Goal: Find specific page/section: Find specific page/section

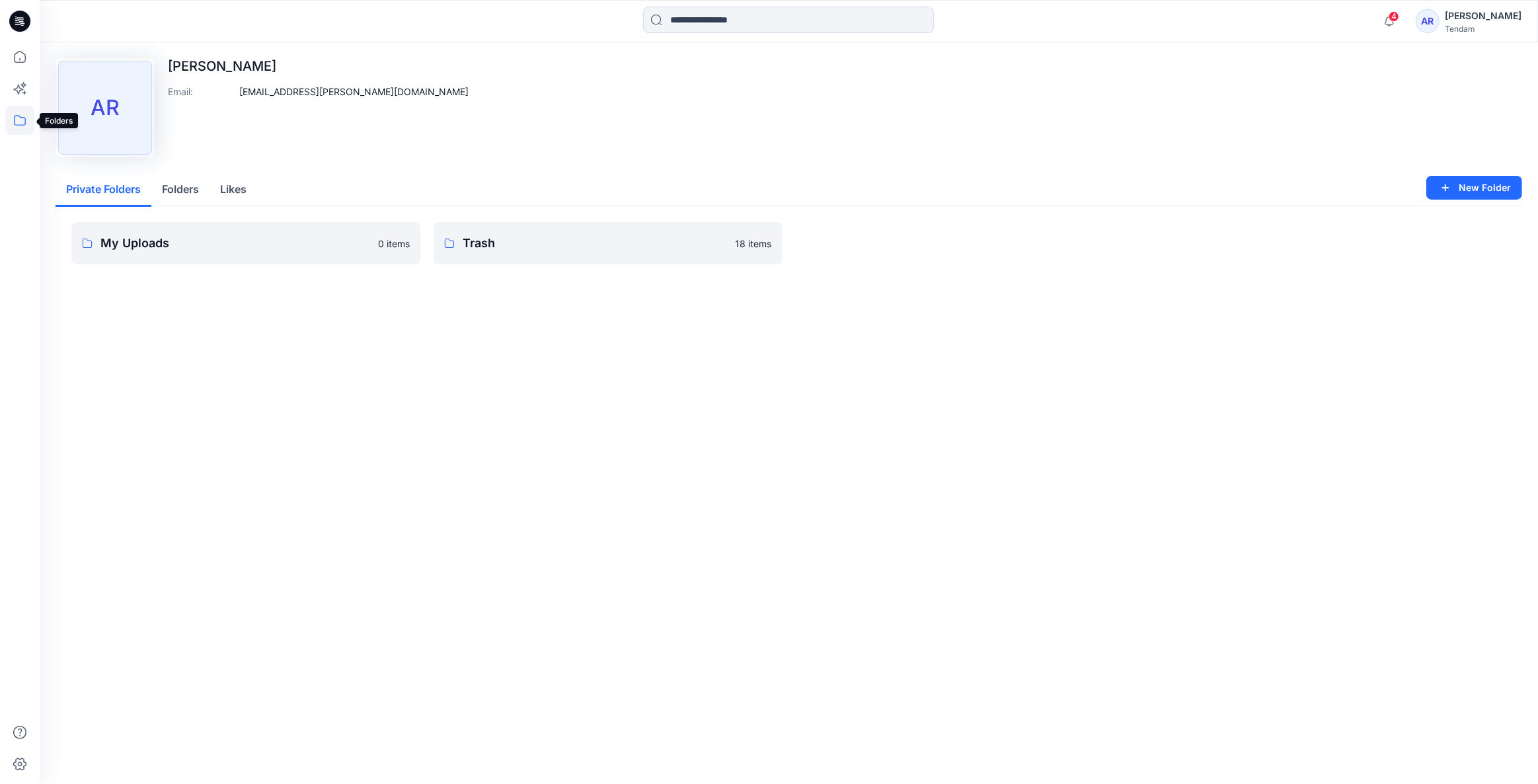
click at [17, 116] on icon at bounding box center [20, 120] width 29 height 29
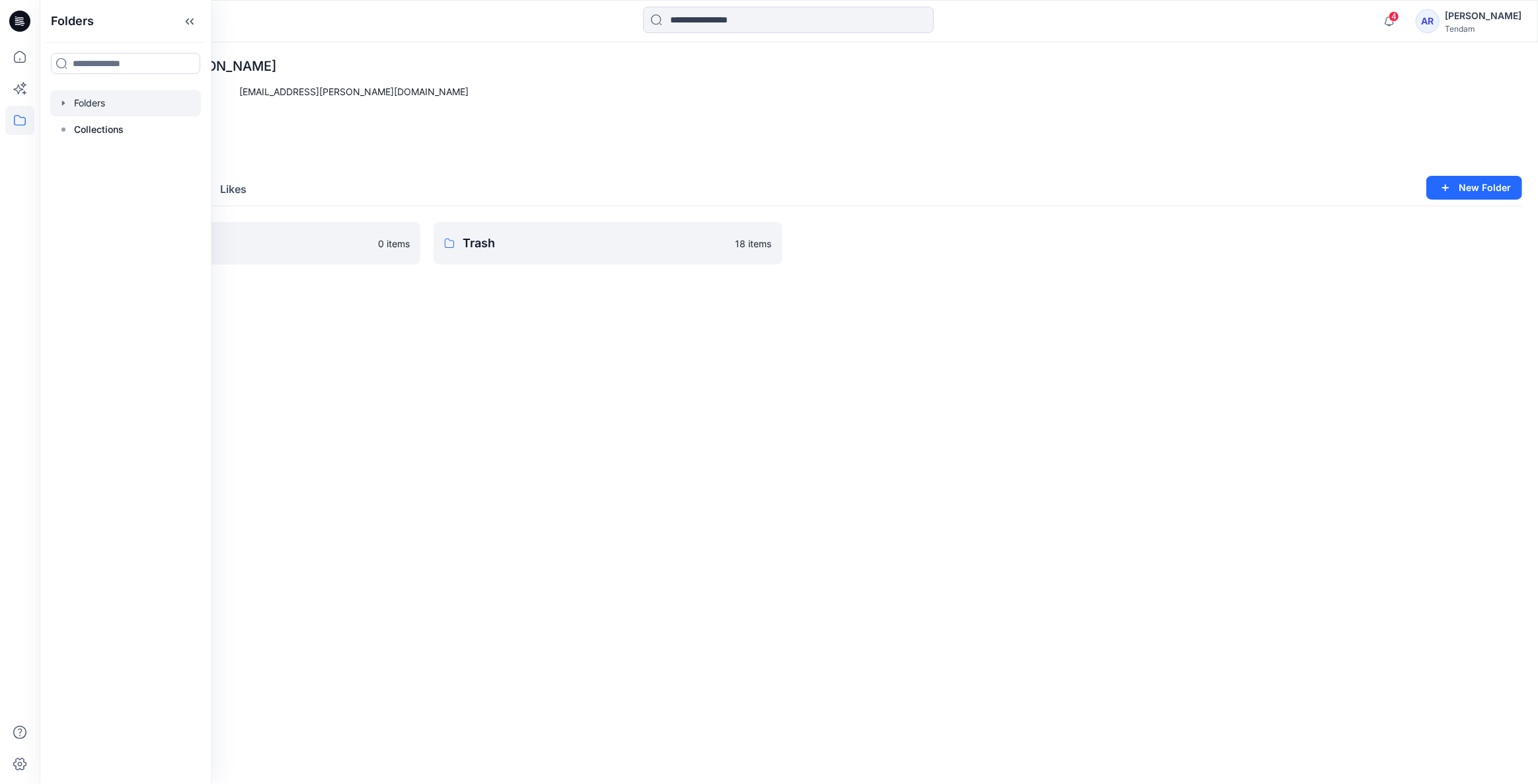
click at [157, 109] on div at bounding box center [125, 103] width 151 height 26
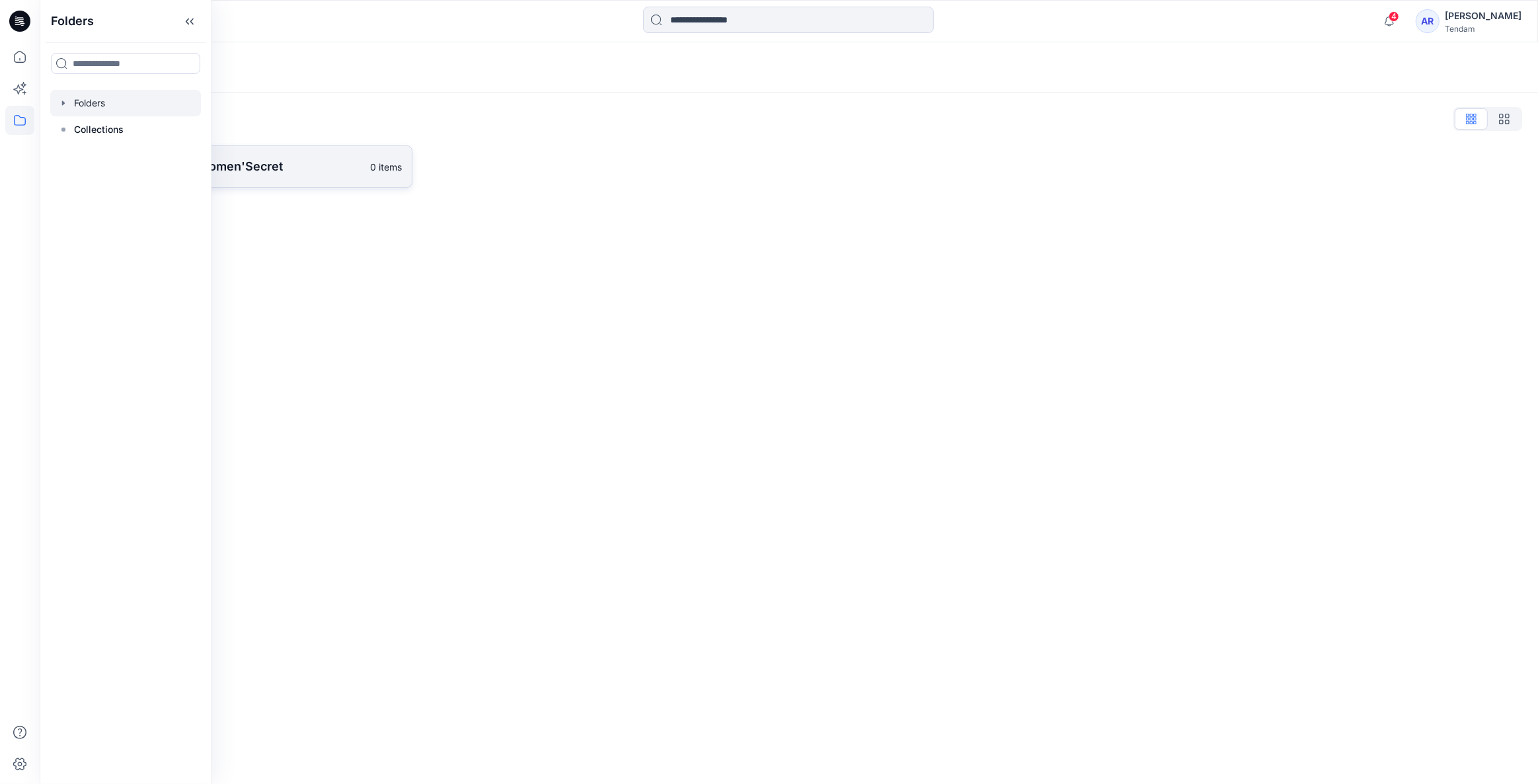
click at [280, 161] on p "[PERSON_NAME] - Women'Secret" at bounding box center [223, 167] width 277 height 19
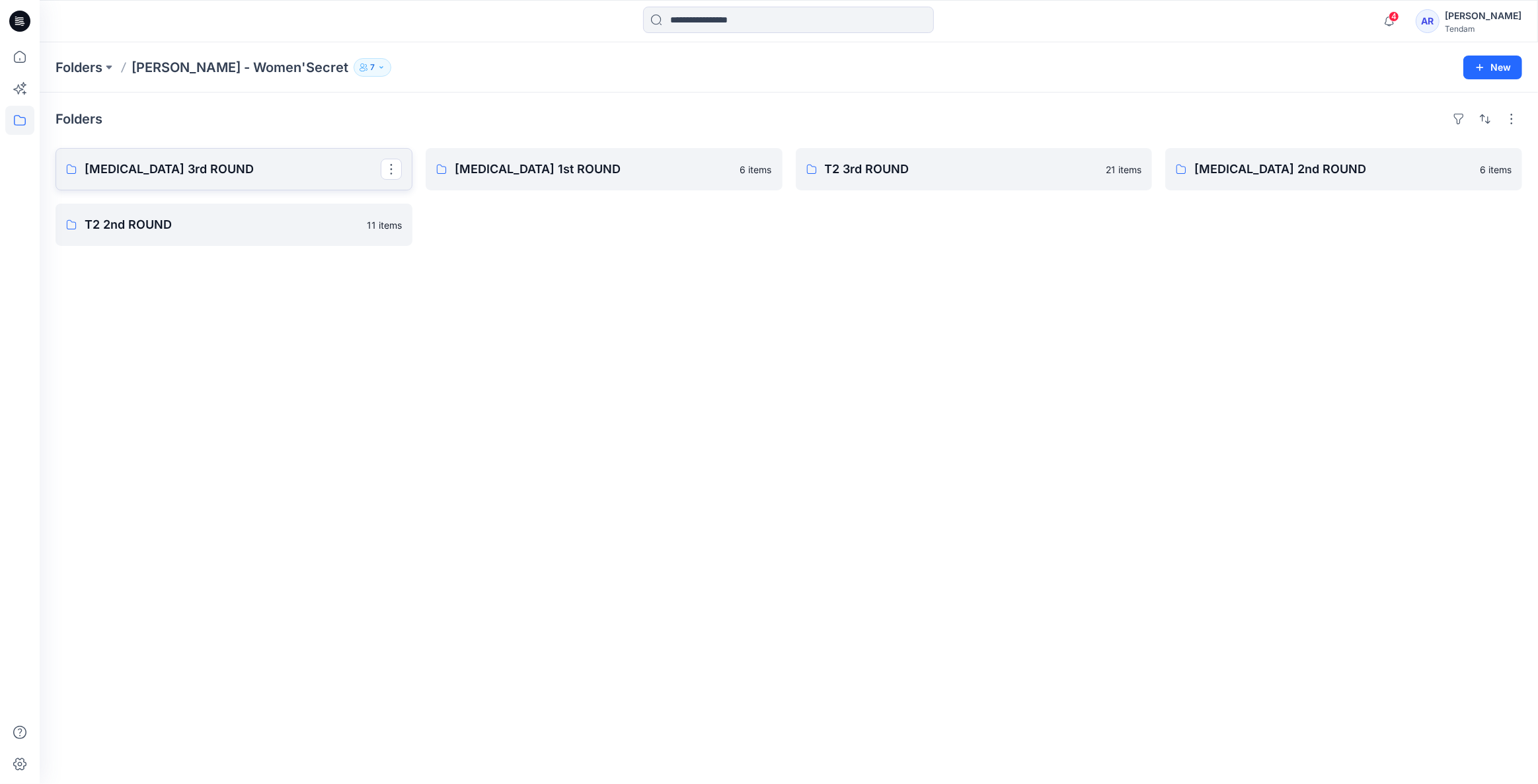
click at [165, 155] on link "[MEDICAL_DATA] 3rd ROUND" at bounding box center [234, 169] width 357 height 42
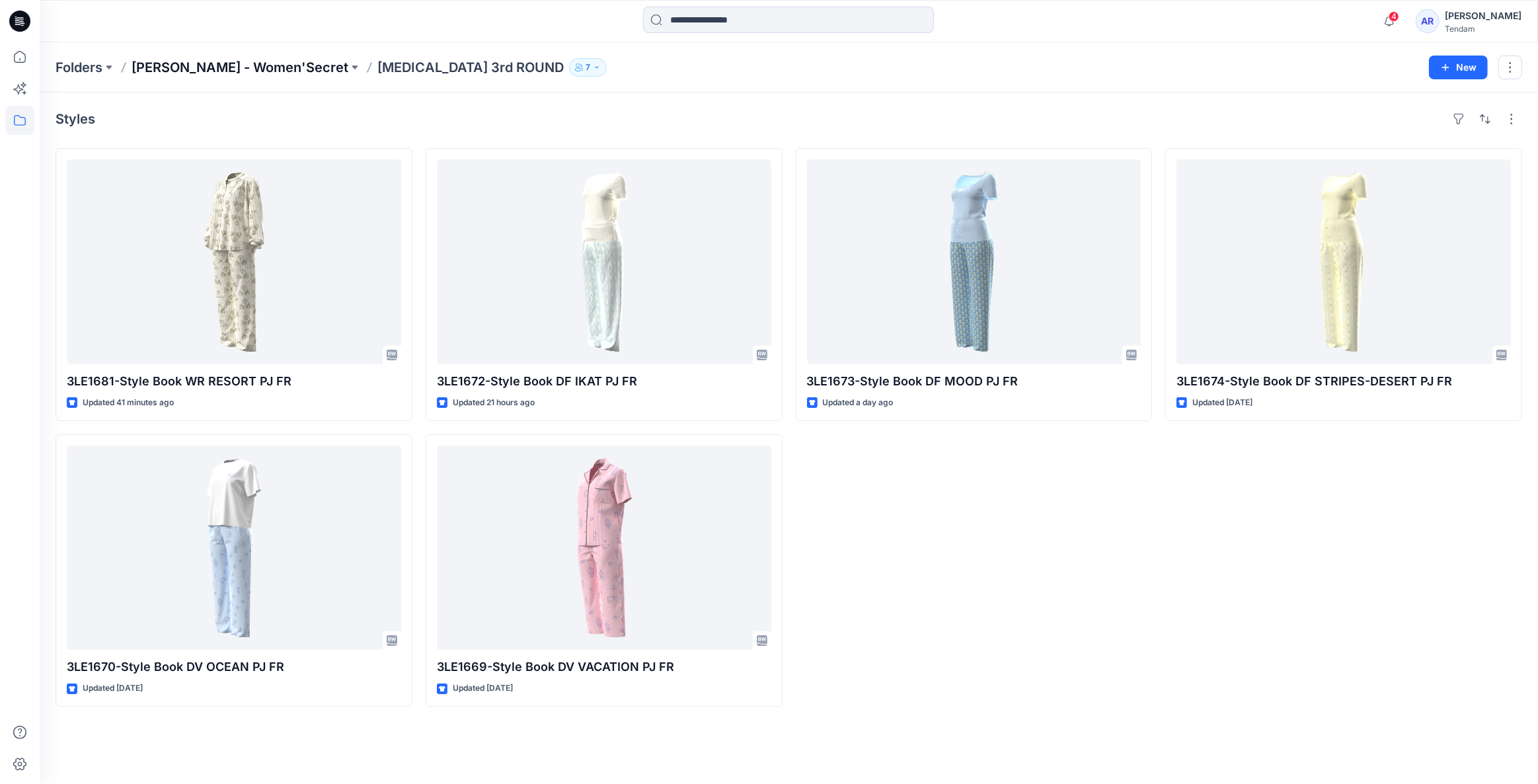
click at [211, 71] on p "[PERSON_NAME] - Women'Secret" at bounding box center [240, 68] width 217 height 19
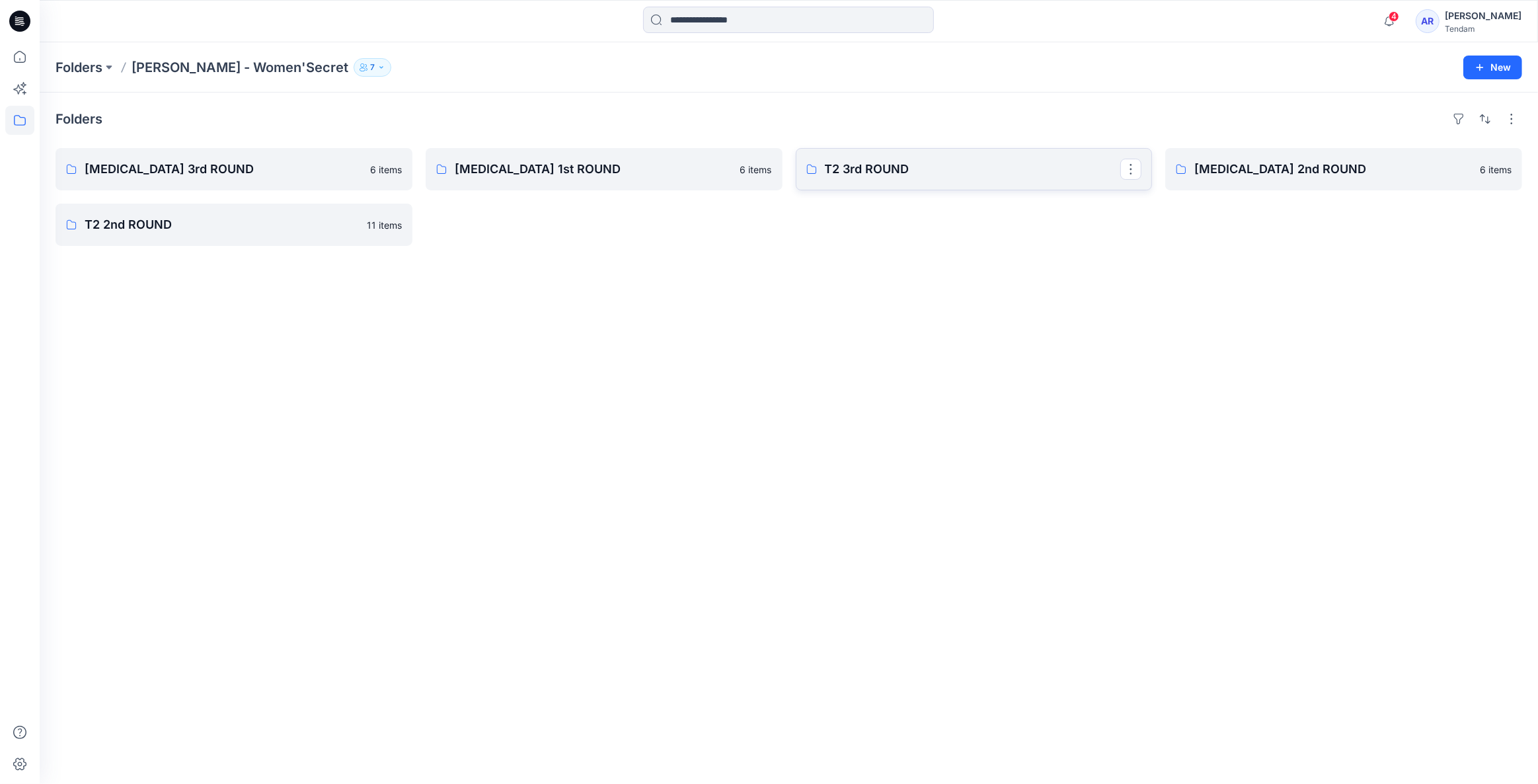
click at [932, 176] on p "T2 3rd ROUND" at bounding box center [973, 170] width 296 height 19
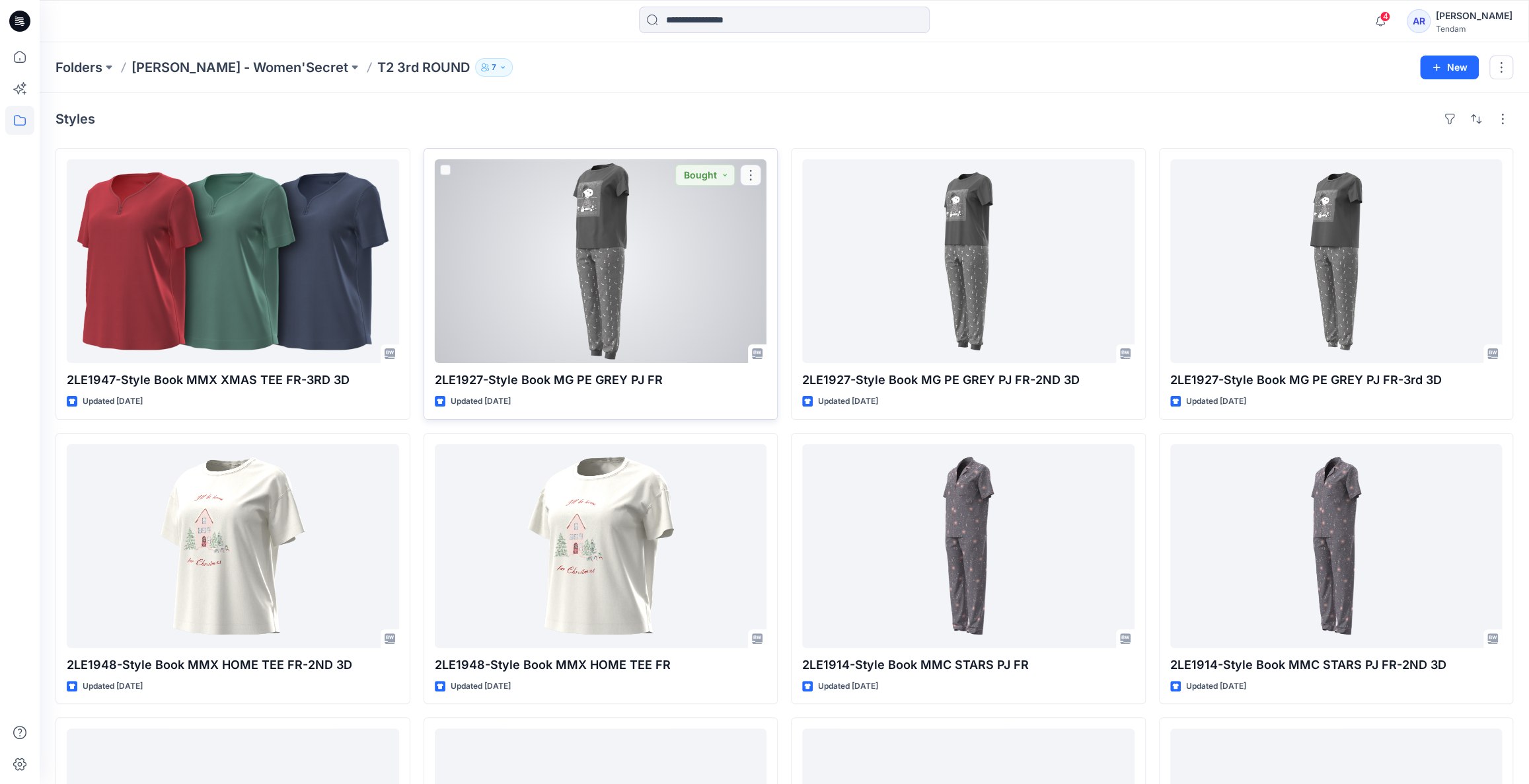
click at [607, 281] on div at bounding box center [600, 261] width 333 height 204
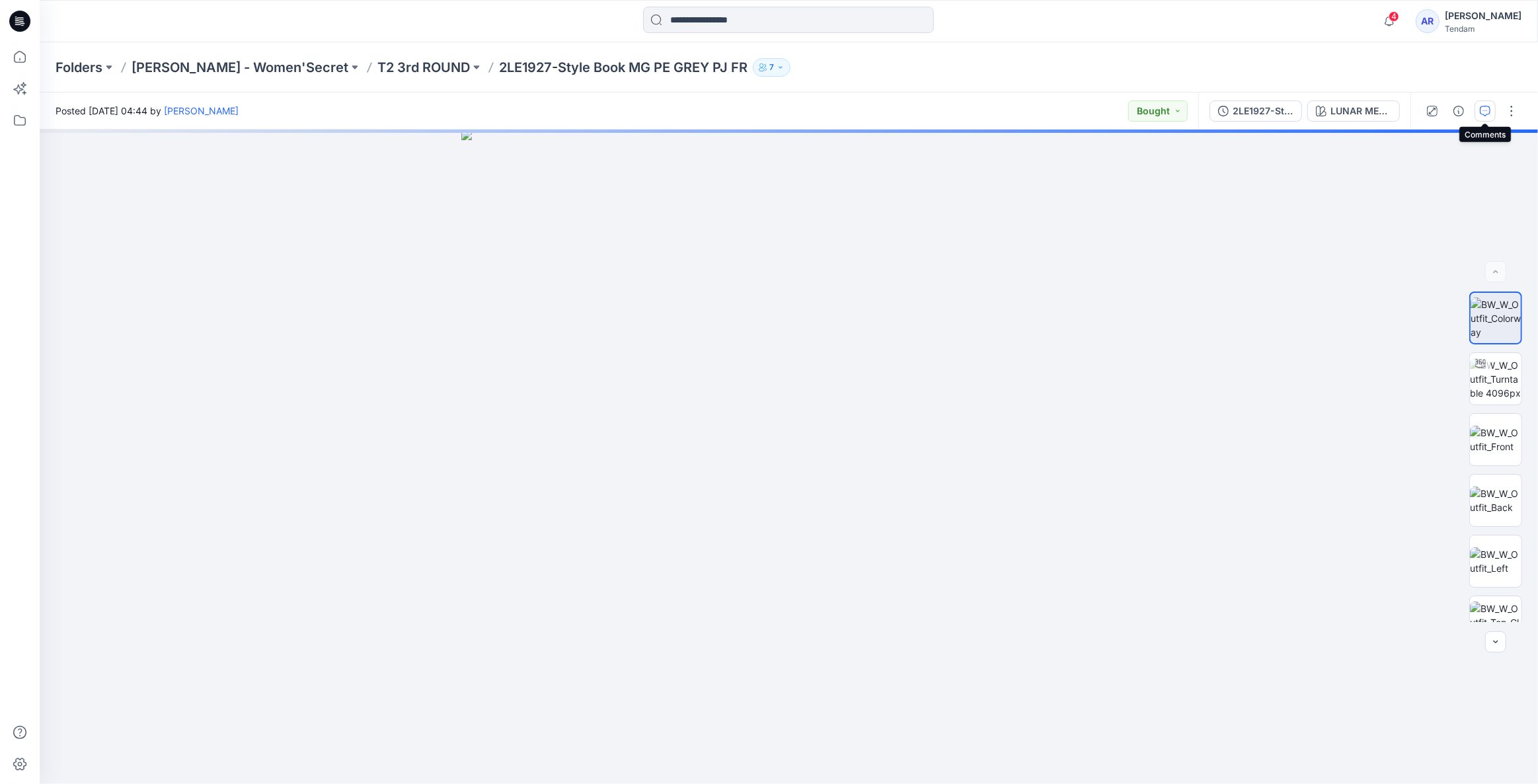
click at [1483, 115] on icon "button" at bounding box center [1484, 110] width 10 height 10
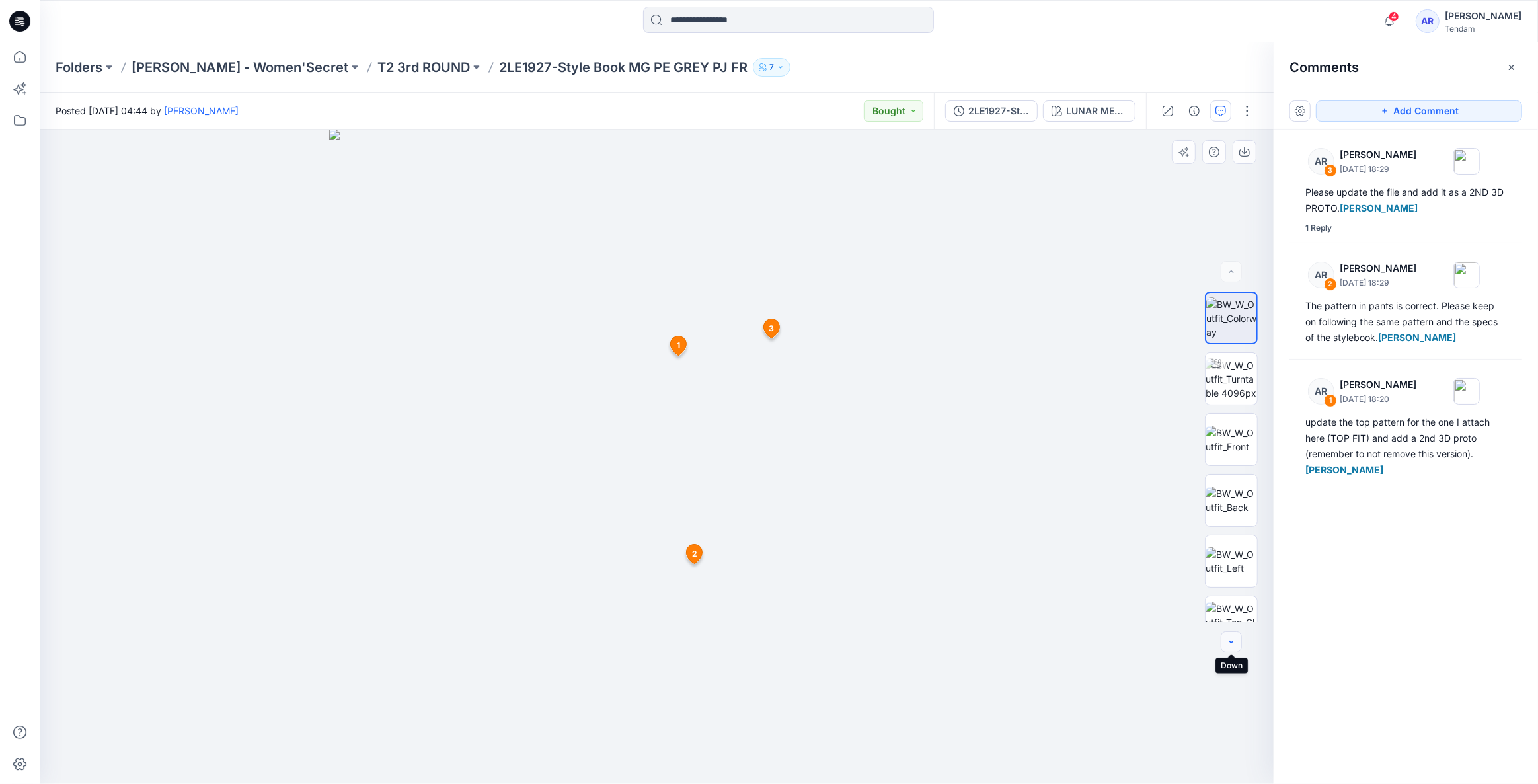
click at [1237, 636] on button "button" at bounding box center [1231, 642] width 21 height 21
click at [1236, 636] on button "button" at bounding box center [1231, 642] width 21 height 21
click at [1236, 635] on button "button" at bounding box center [1231, 642] width 21 height 21
click at [1237, 635] on button "button" at bounding box center [1231, 642] width 21 height 21
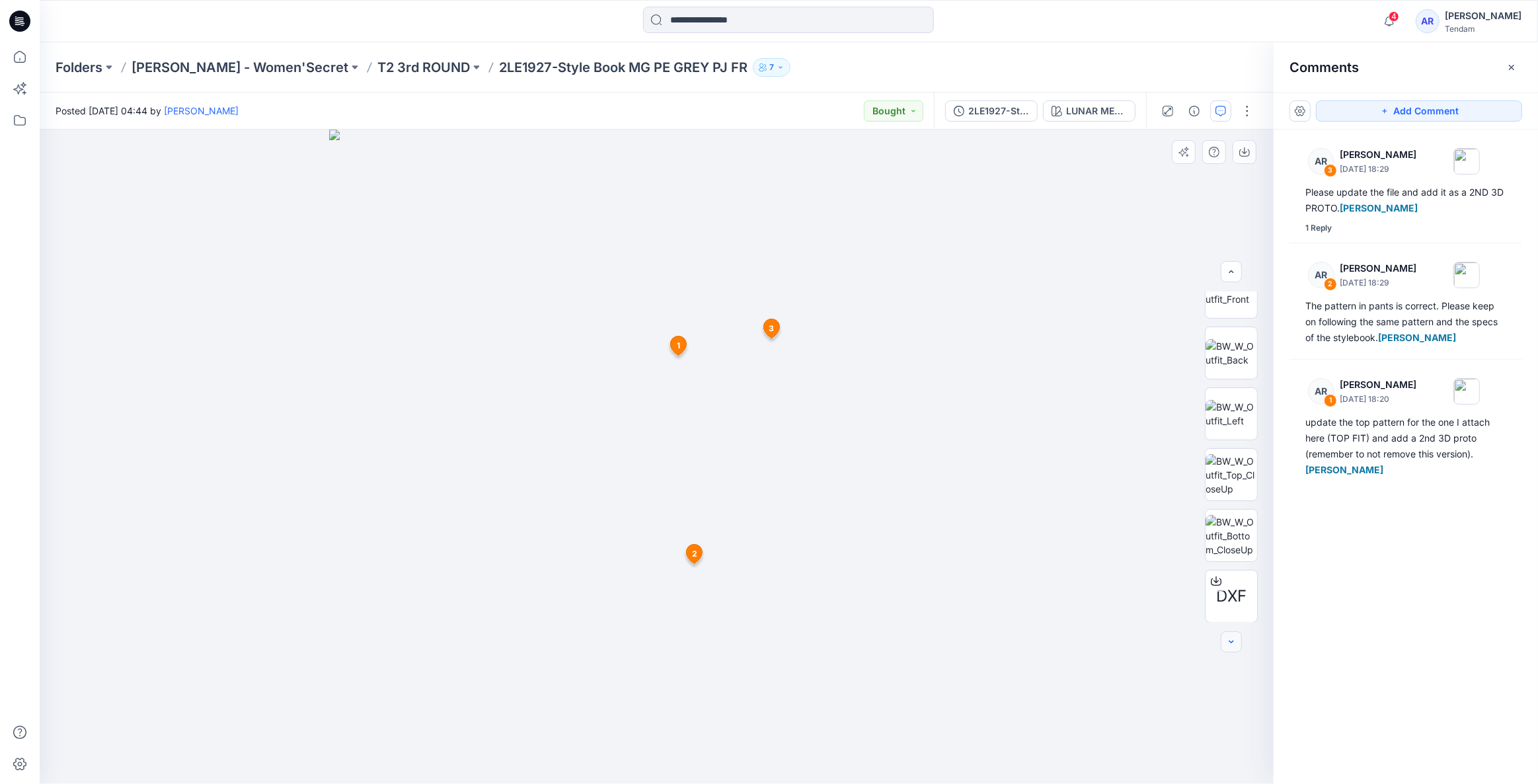
click at [1237, 634] on button "button" at bounding box center [1231, 642] width 21 height 21
click at [259, 71] on p "[PERSON_NAME] - Women'Secret" at bounding box center [240, 68] width 217 height 19
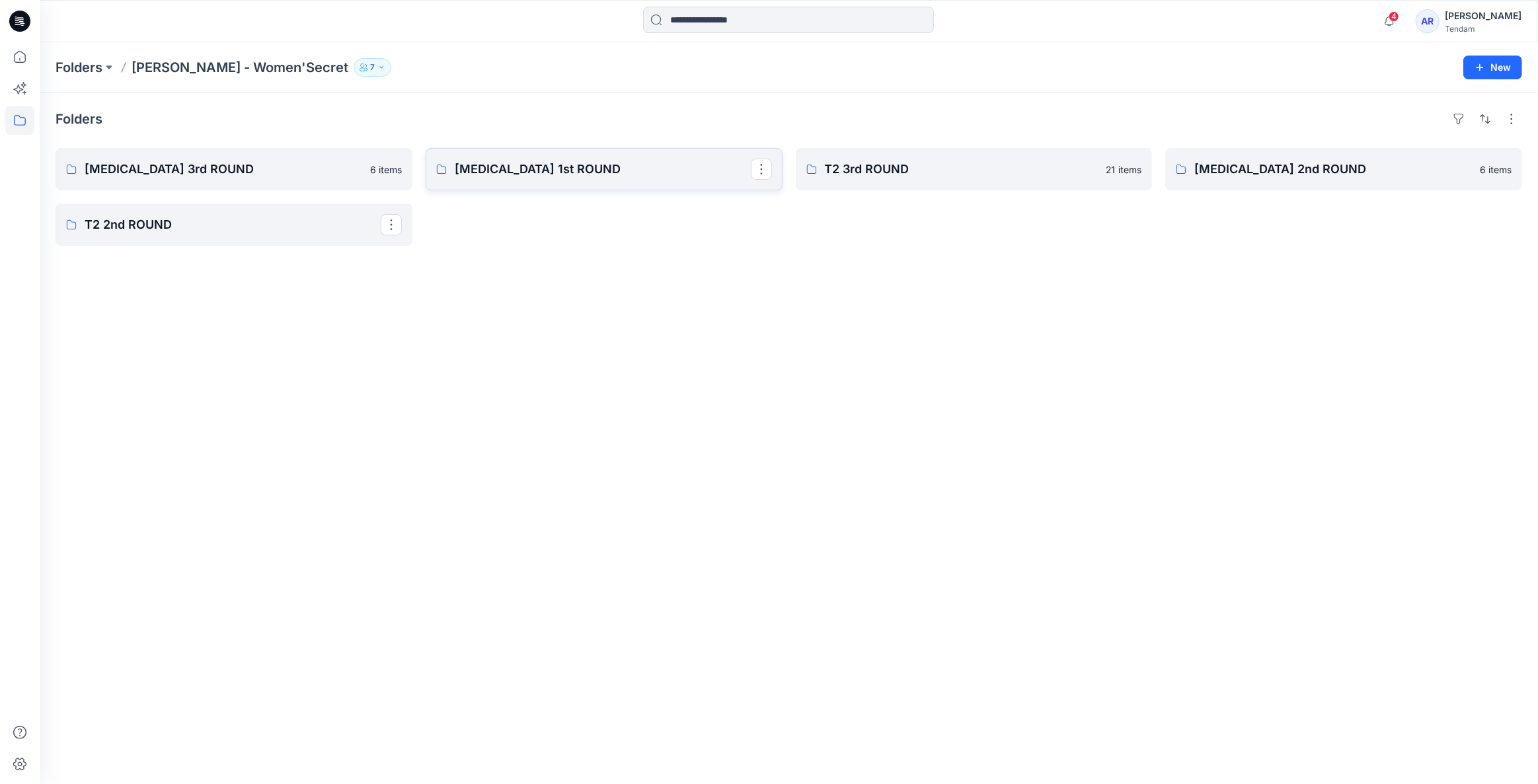
click at [657, 158] on link "[MEDICAL_DATA] 1st ROUND" at bounding box center [604, 169] width 357 height 42
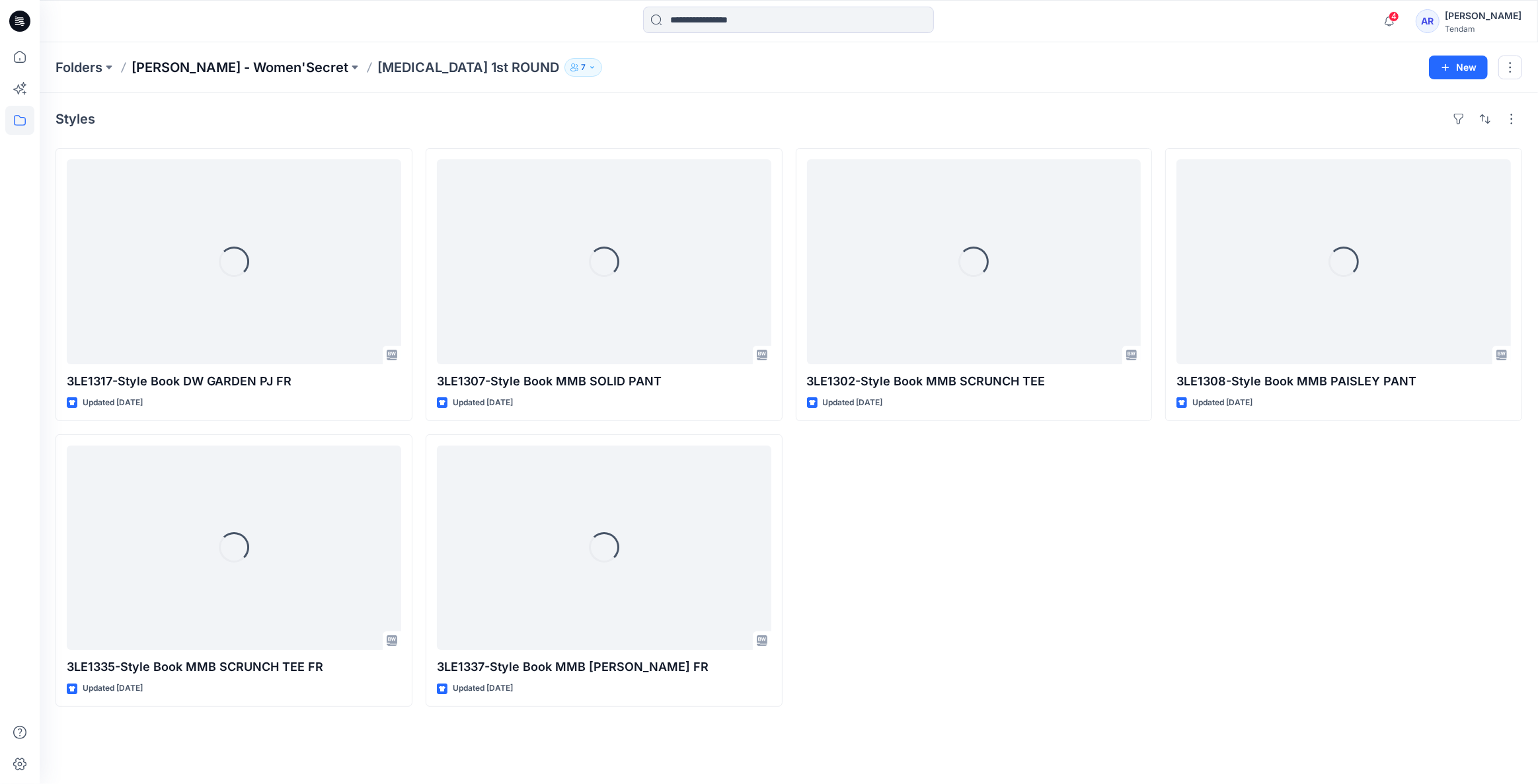
click at [221, 66] on p "[PERSON_NAME] - Women'Secret" at bounding box center [240, 68] width 217 height 19
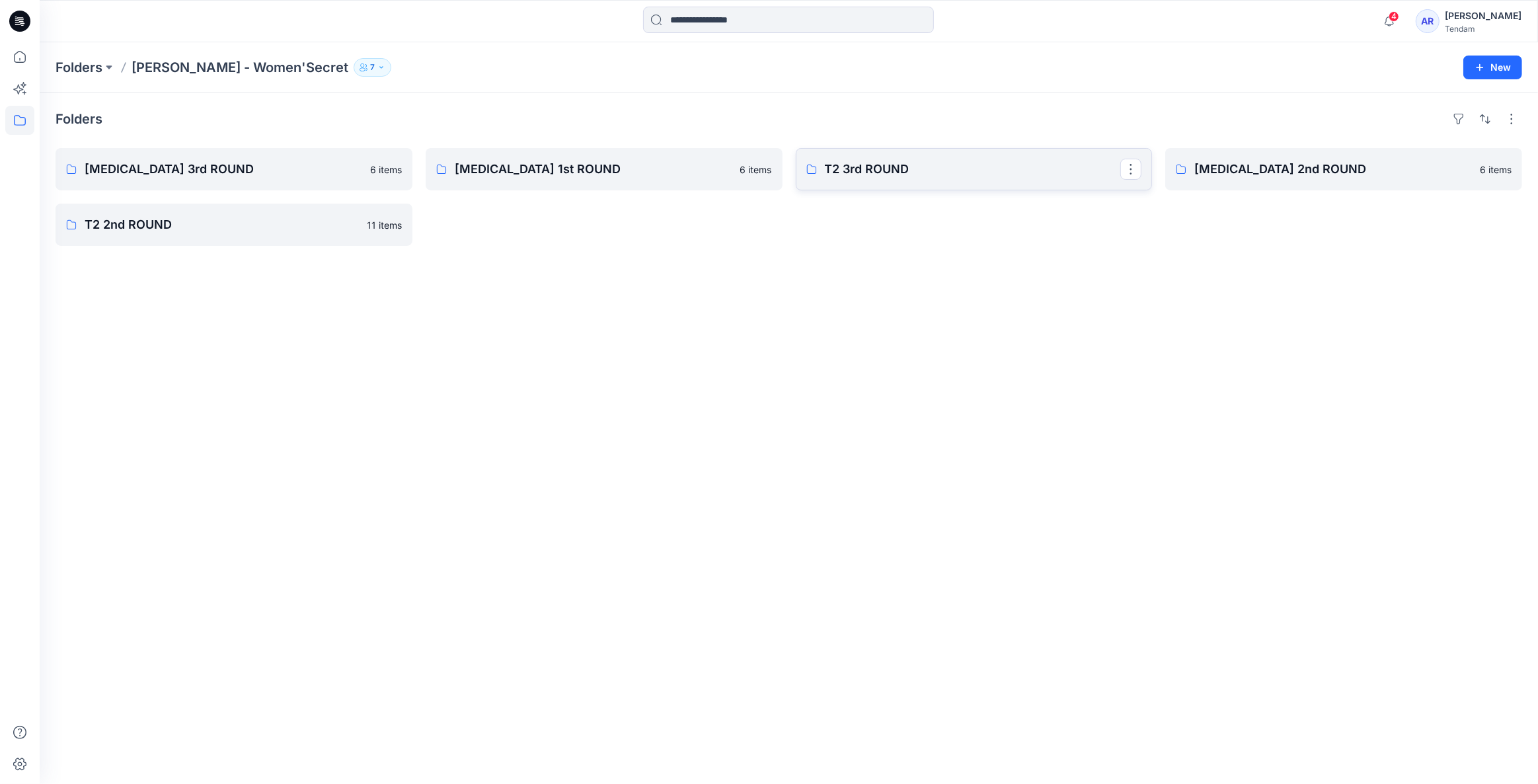
click at [919, 175] on p "T2 3rd ROUND" at bounding box center [973, 170] width 296 height 19
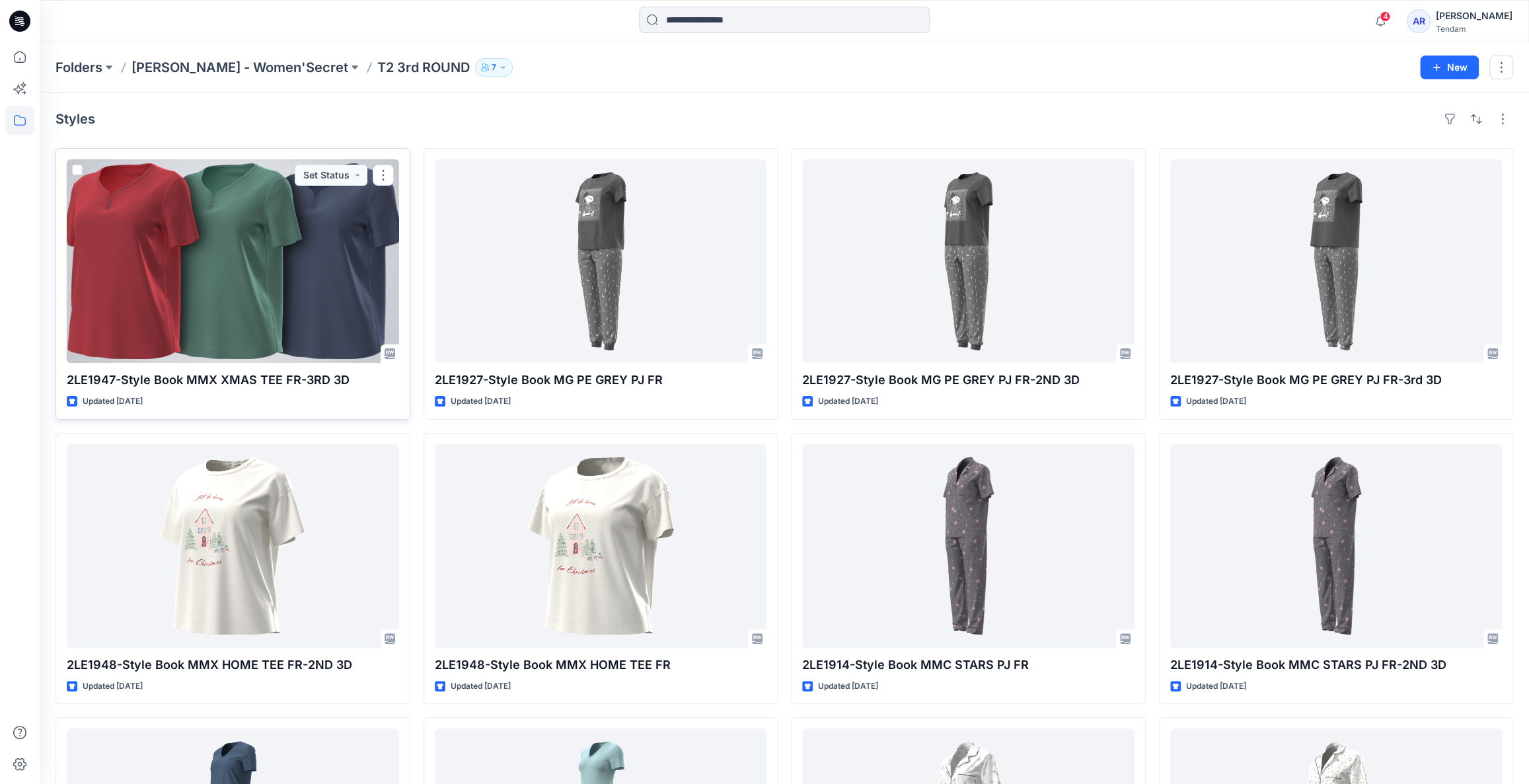
click at [331, 295] on div at bounding box center [233, 261] width 333 height 204
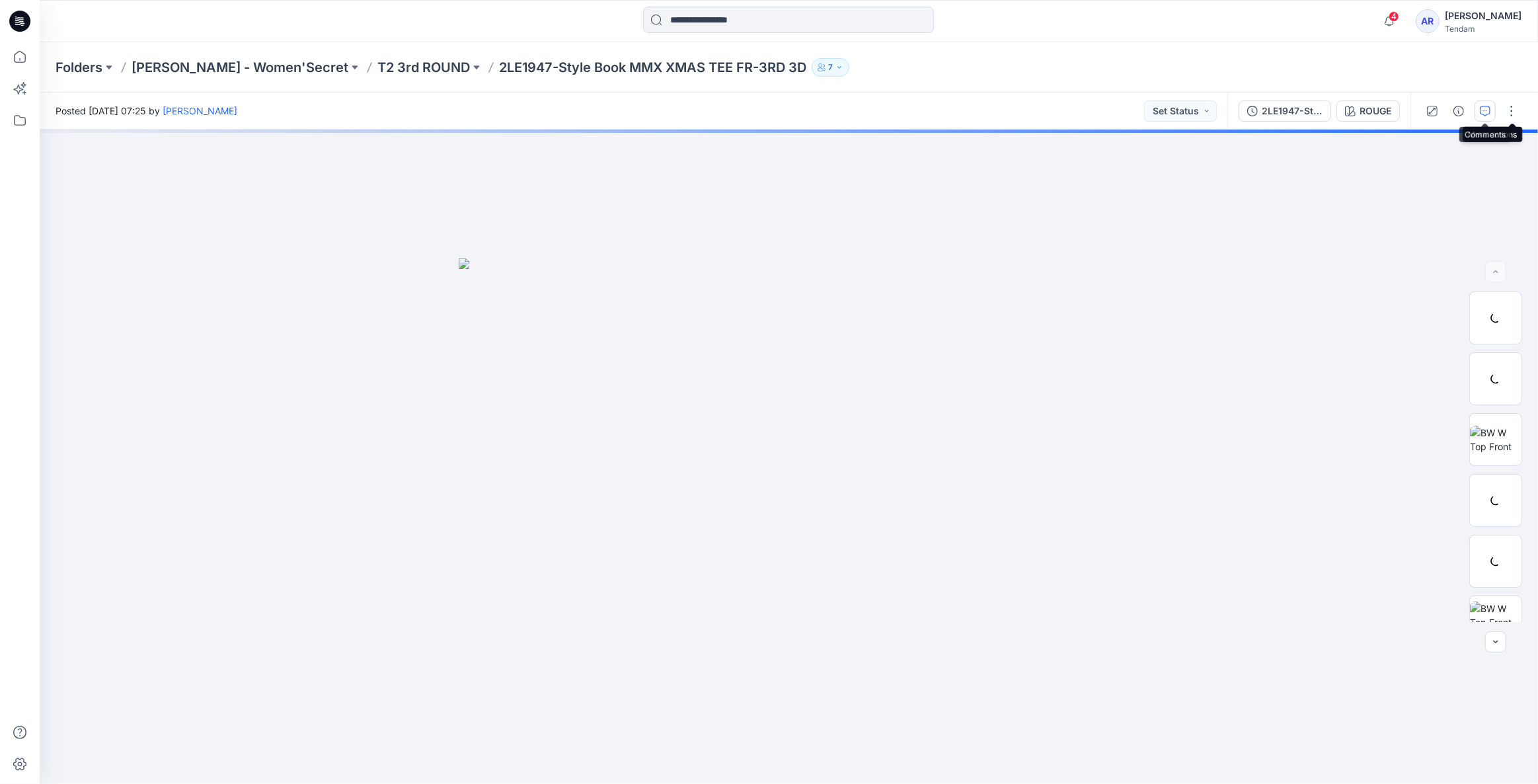
click at [1481, 112] on icon "button" at bounding box center [1484, 110] width 10 height 10
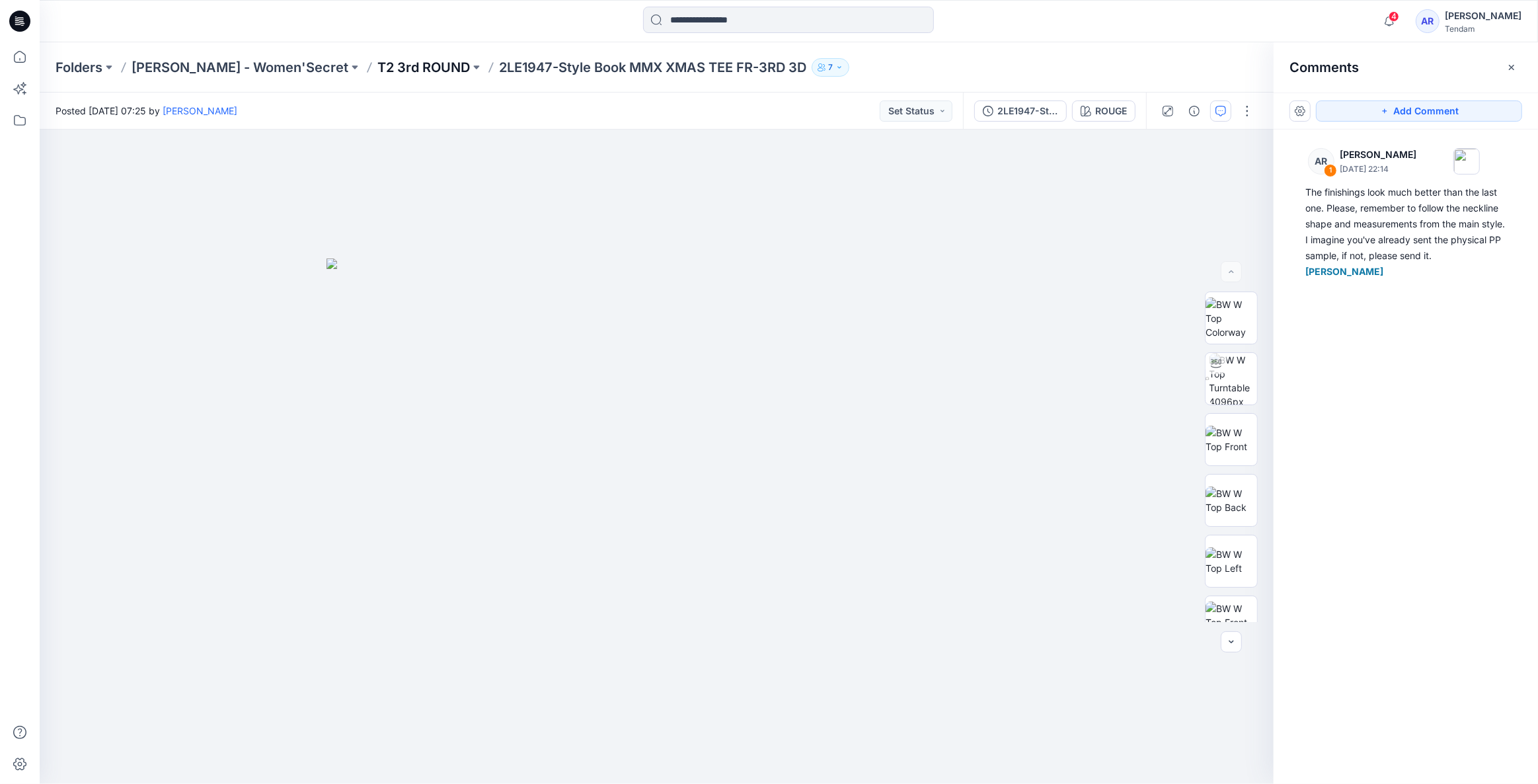
click at [381, 63] on p "T2 3rd ROUND" at bounding box center [423, 68] width 92 height 19
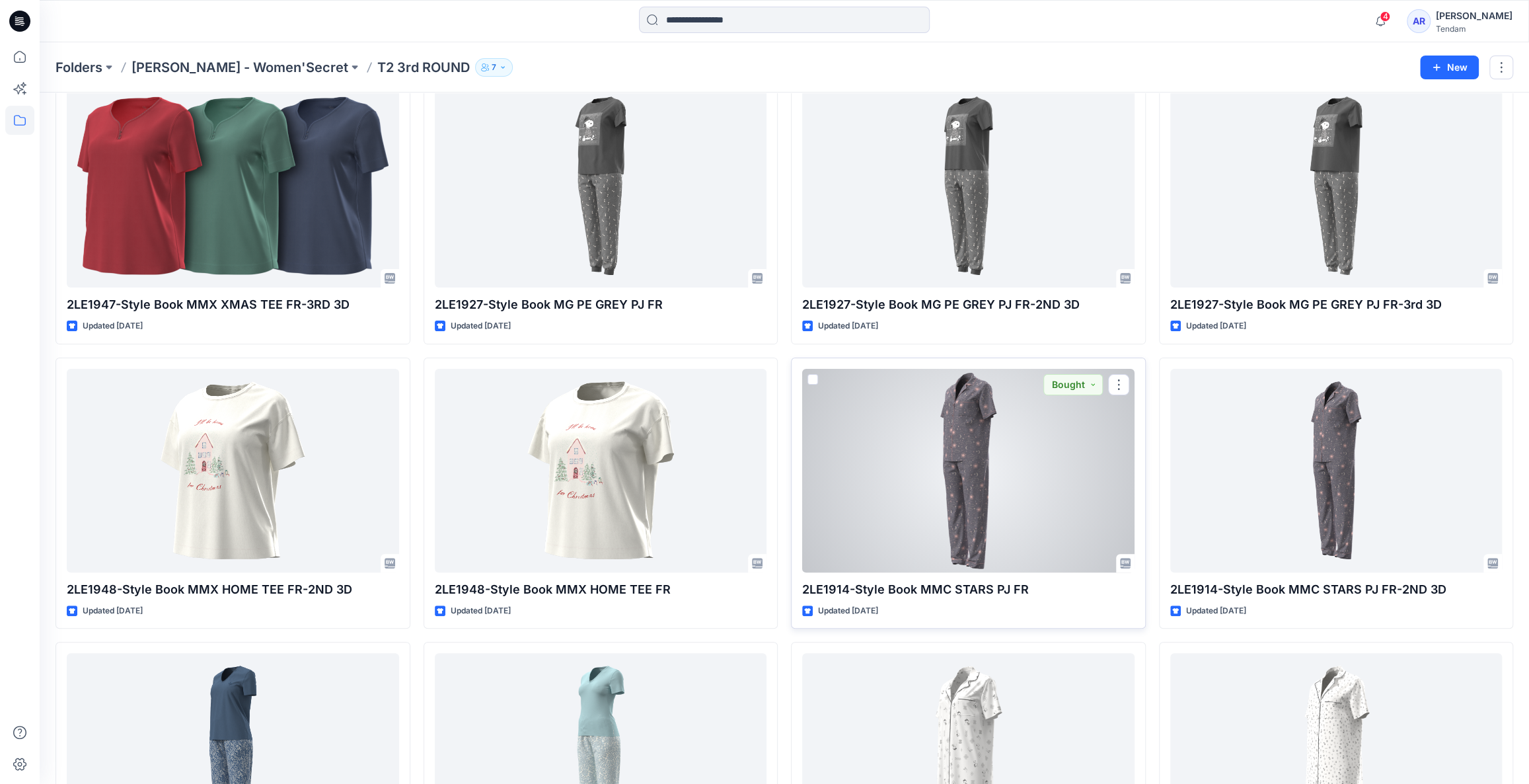
scroll to position [160, 0]
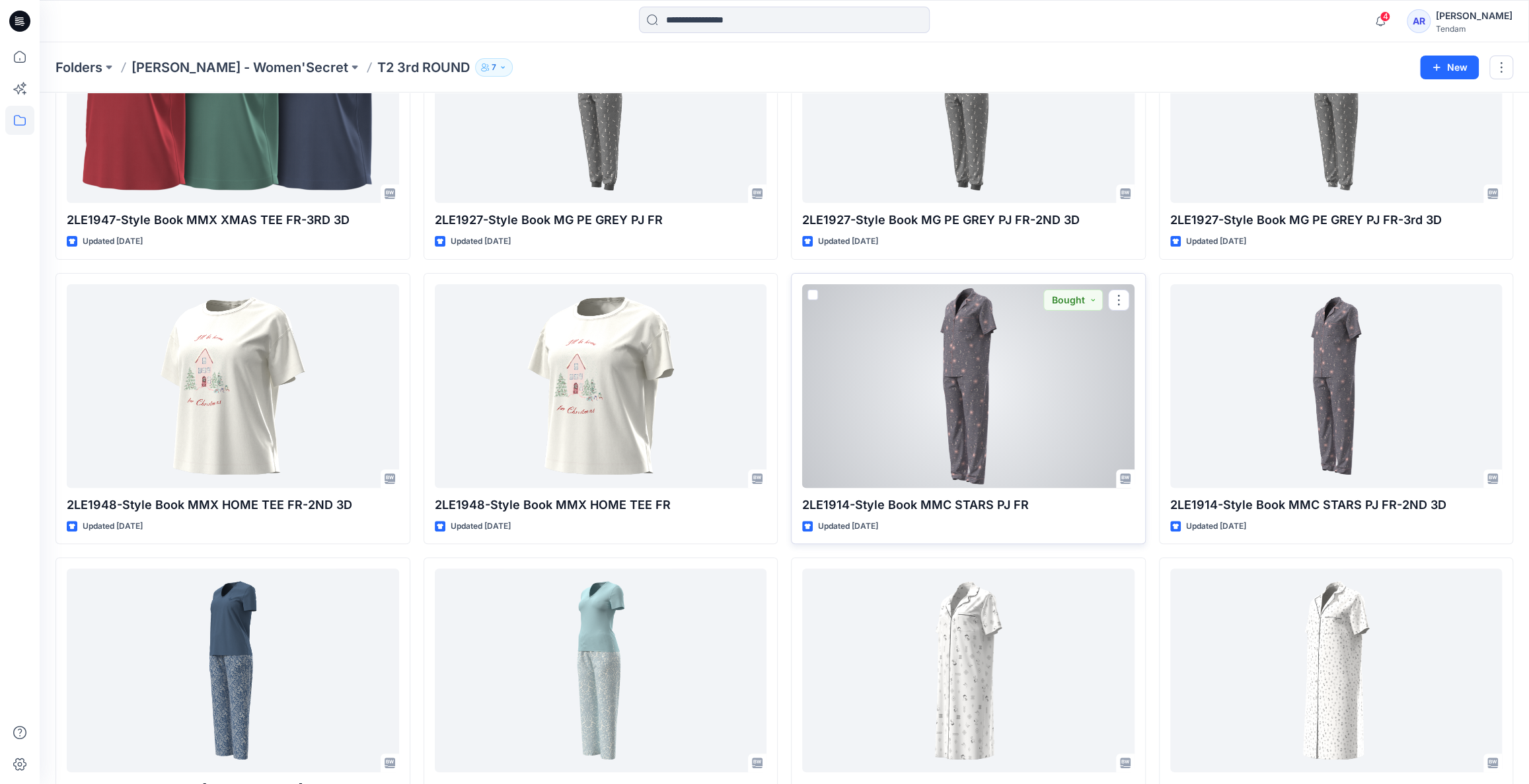
click at [954, 437] on div at bounding box center [968, 385] width 333 height 204
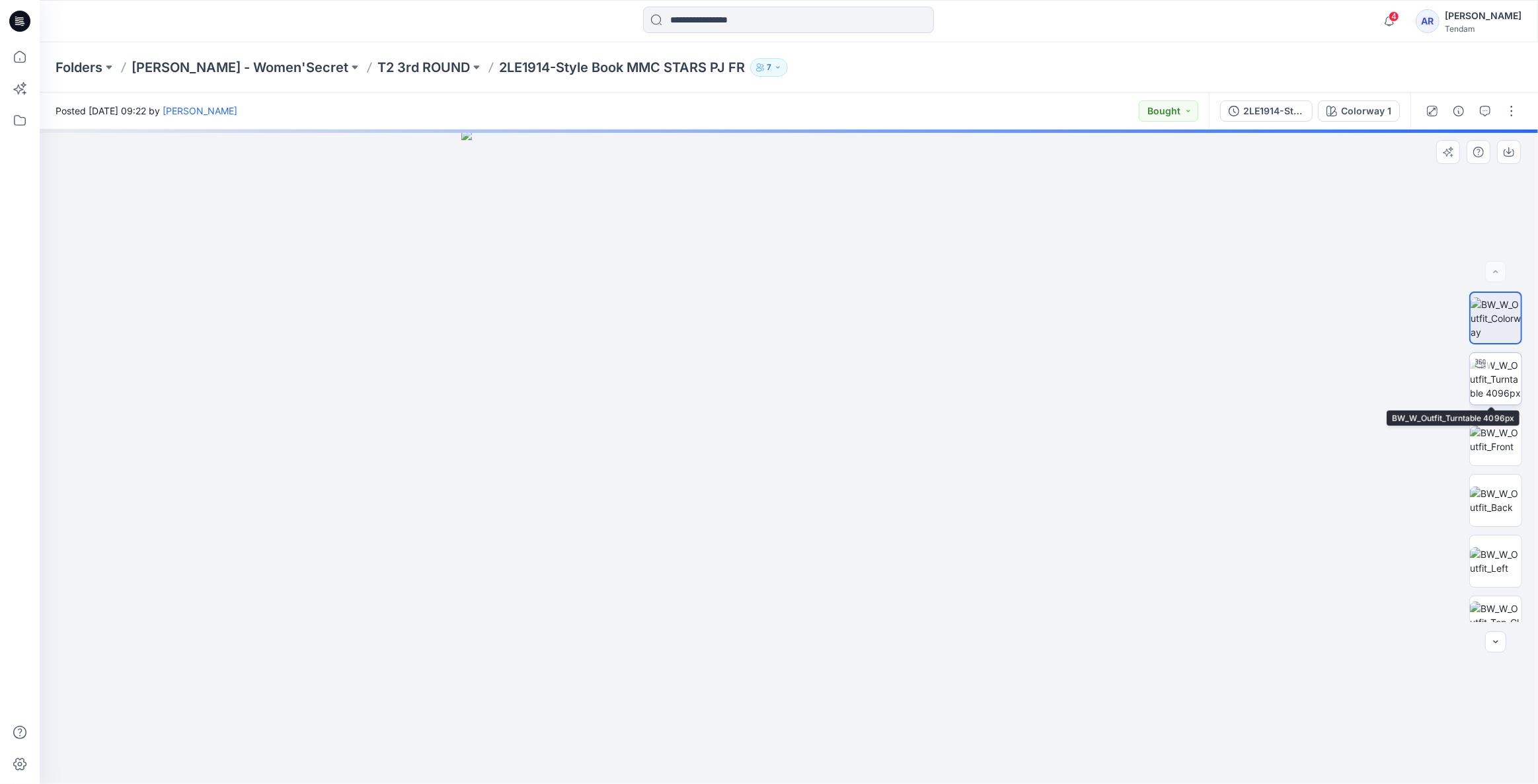
click at [1480, 367] on icon at bounding box center [1480, 363] width 10 height 8
drag, startPoint x: 902, startPoint y: 757, endPoint x: 793, endPoint y: 760, distance: 109.0
click at [793, 760] on icon at bounding box center [791, 744] width 400 height 50
drag, startPoint x: 744, startPoint y: 765, endPoint x: 892, endPoint y: 766, distance: 148.0
click at [892, 766] on icon at bounding box center [791, 744] width 400 height 50
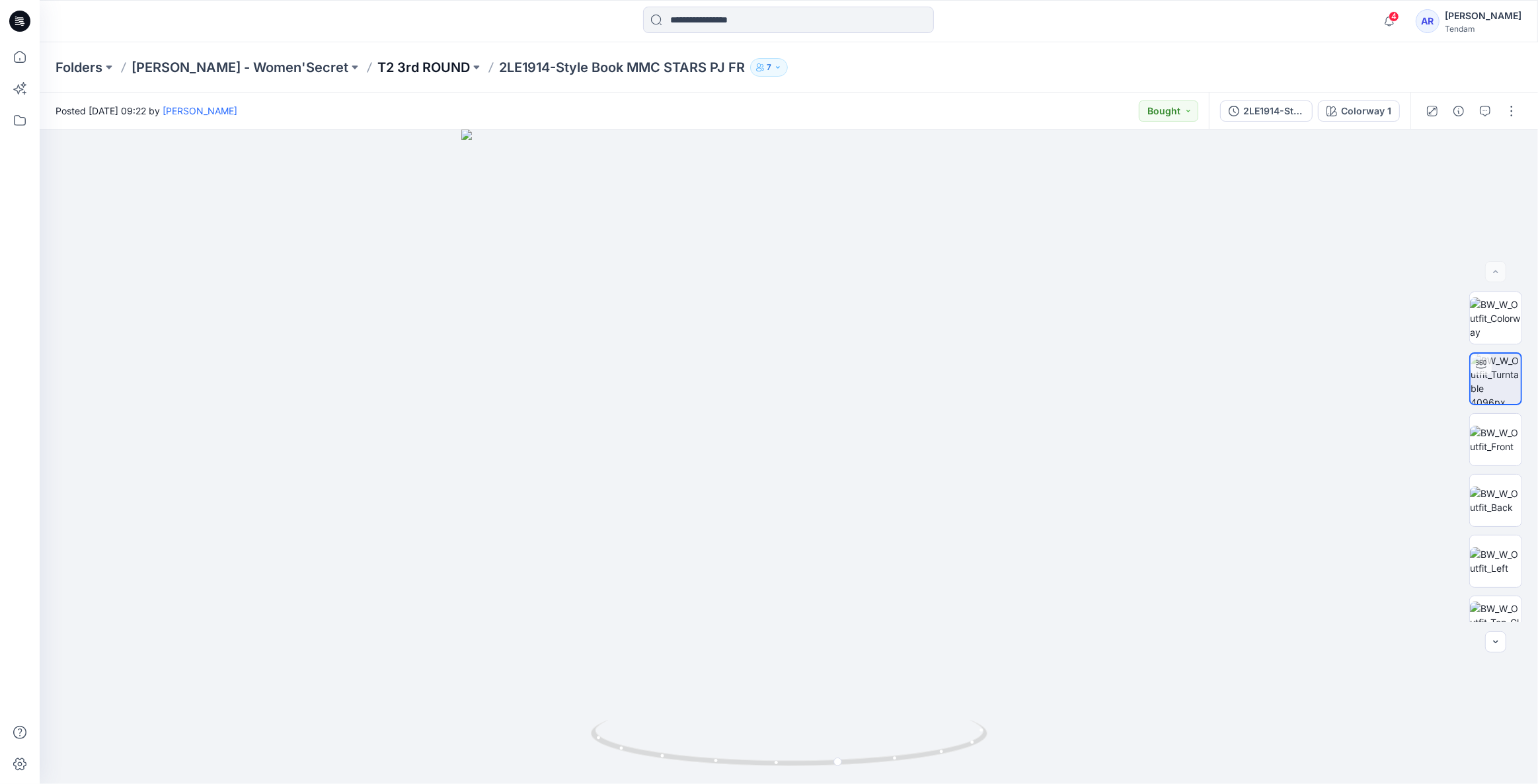
click at [377, 72] on p "T2 3rd ROUND" at bounding box center [423, 68] width 92 height 19
